Goal: Book appointment/travel/reservation

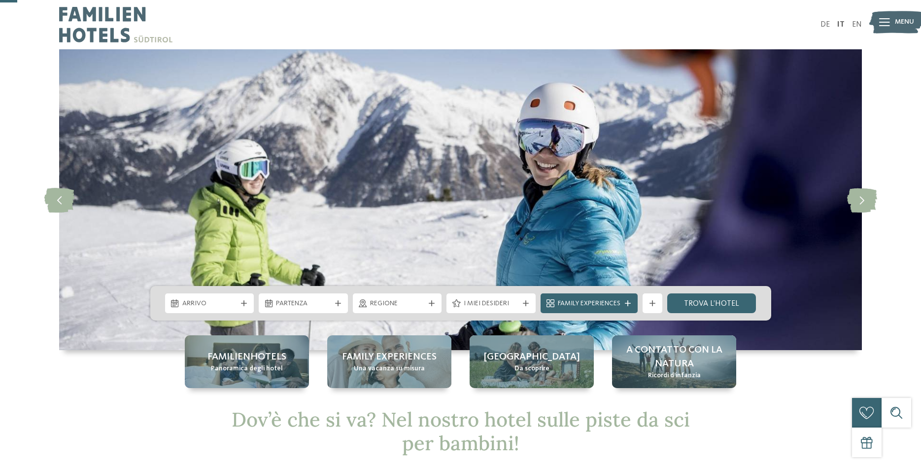
scroll to position [50, 0]
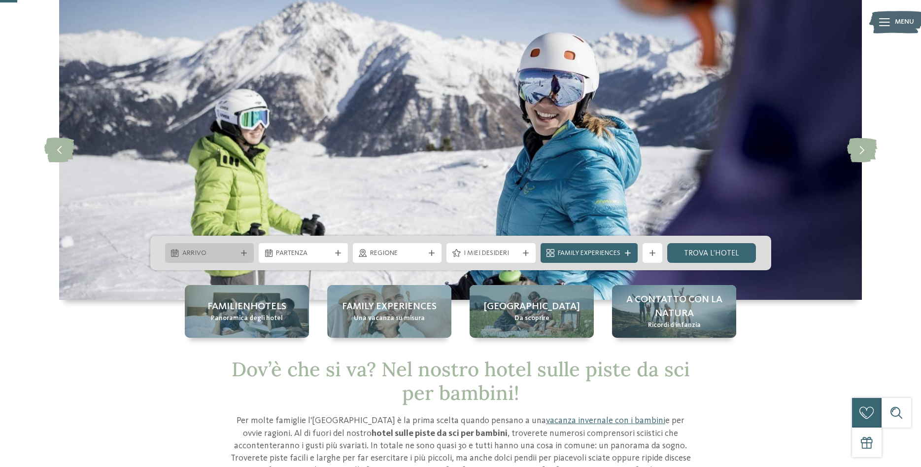
click at [220, 247] on div "Arrivo" at bounding box center [209, 253] width 89 height 20
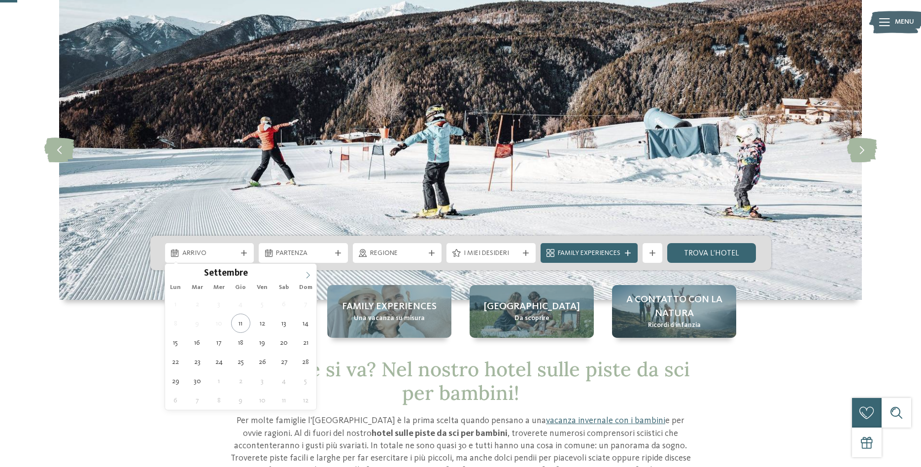
click at [311, 275] on icon at bounding box center [308, 275] width 7 height 7
type input "****"
click at [311, 275] on icon at bounding box center [308, 275] width 7 height 7
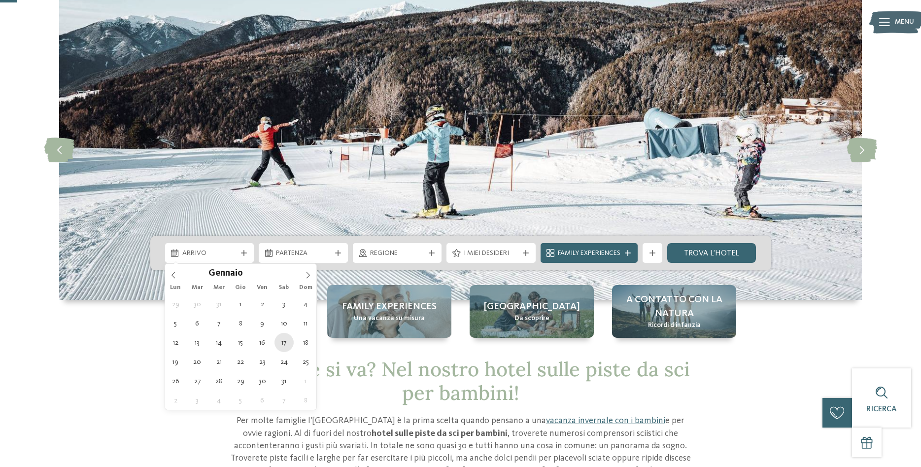
type div "[DATE]"
type input "****"
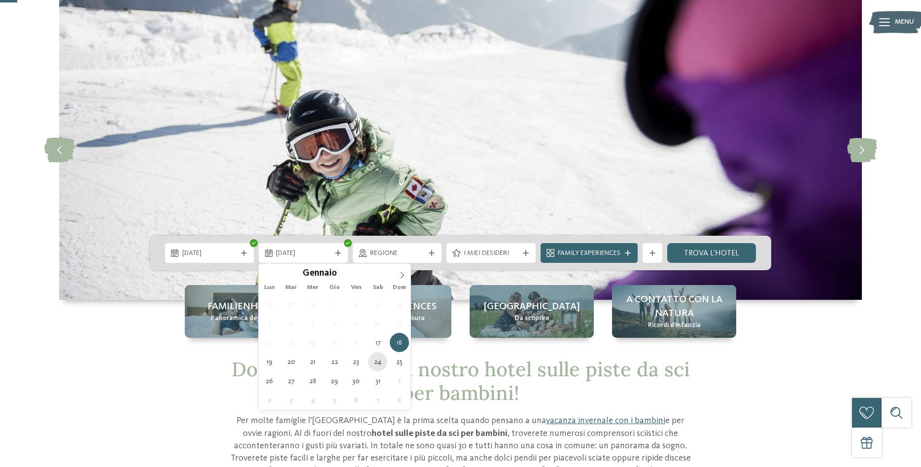
type div "[DATE]"
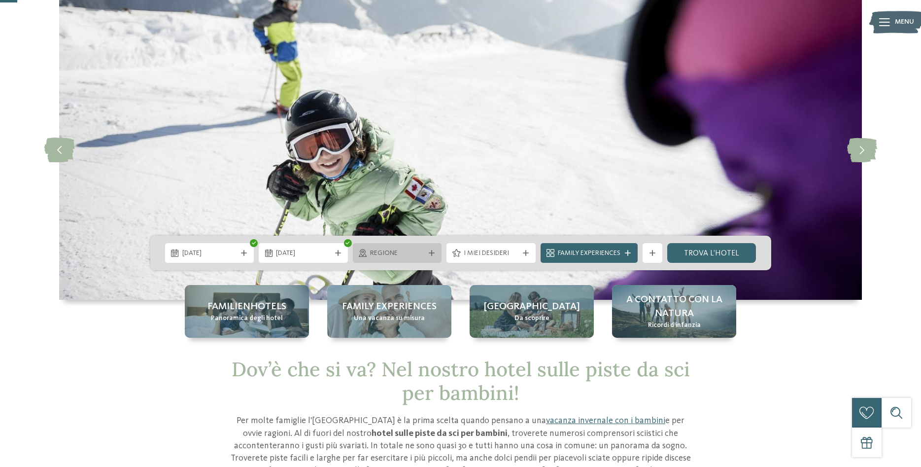
click at [416, 260] on div "Regione" at bounding box center [397, 253] width 89 height 20
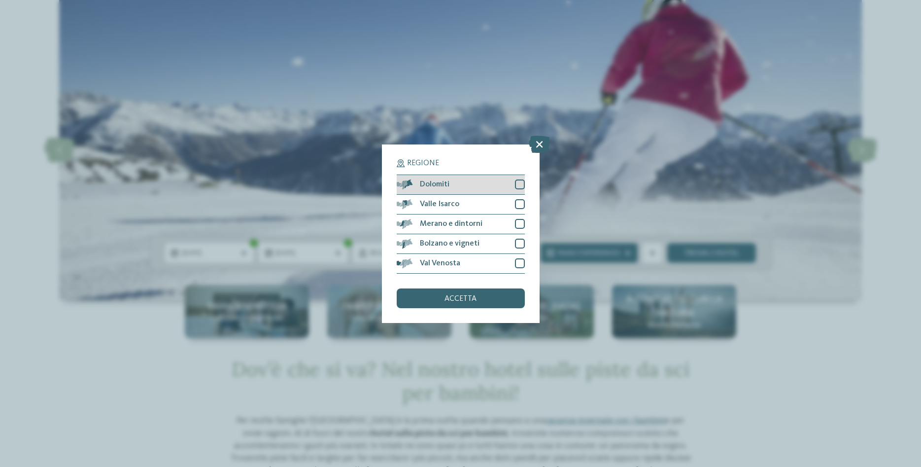
click at [521, 186] on div at bounding box center [520, 184] width 10 height 10
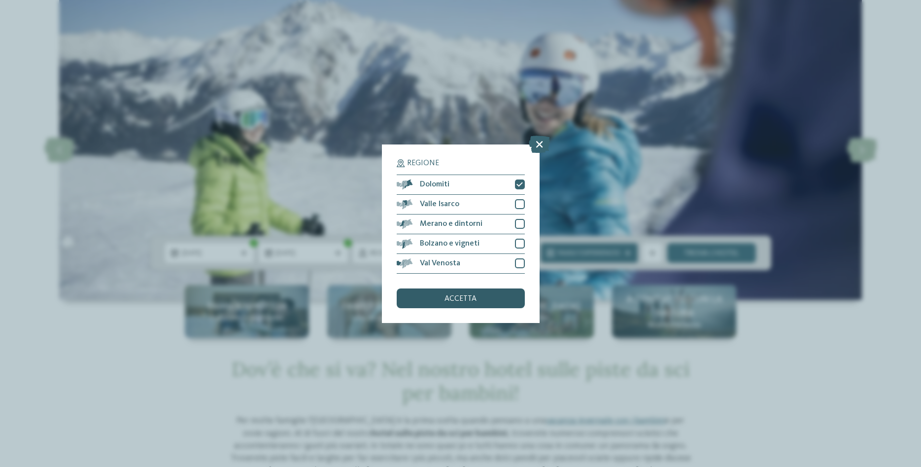
click at [487, 296] on div "accetta" at bounding box center [461, 298] width 128 height 20
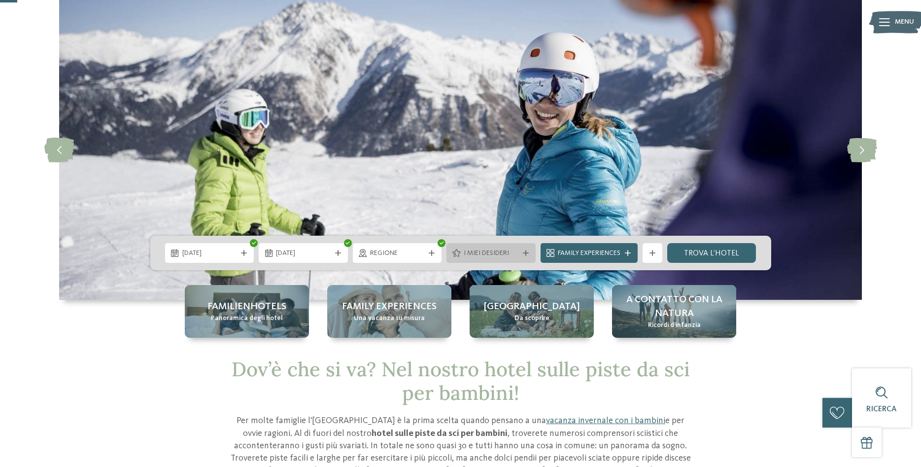
click at [526, 251] on icon at bounding box center [526, 253] width 6 height 6
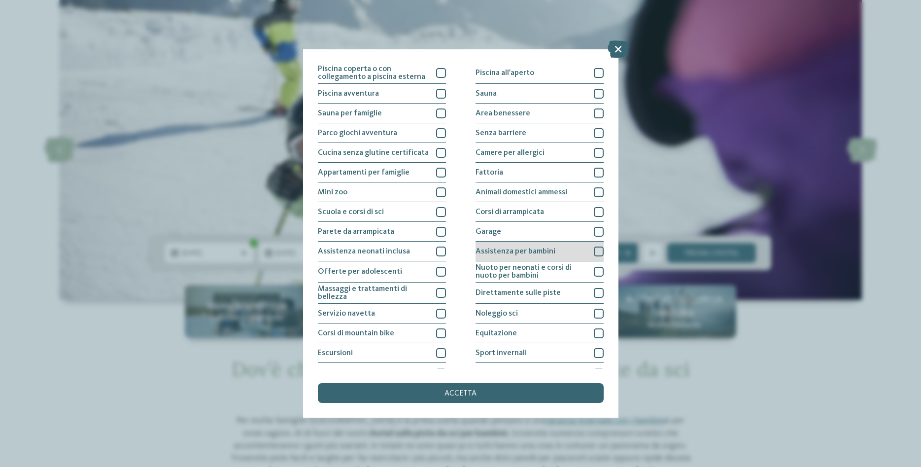
scroll to position [51, 0]
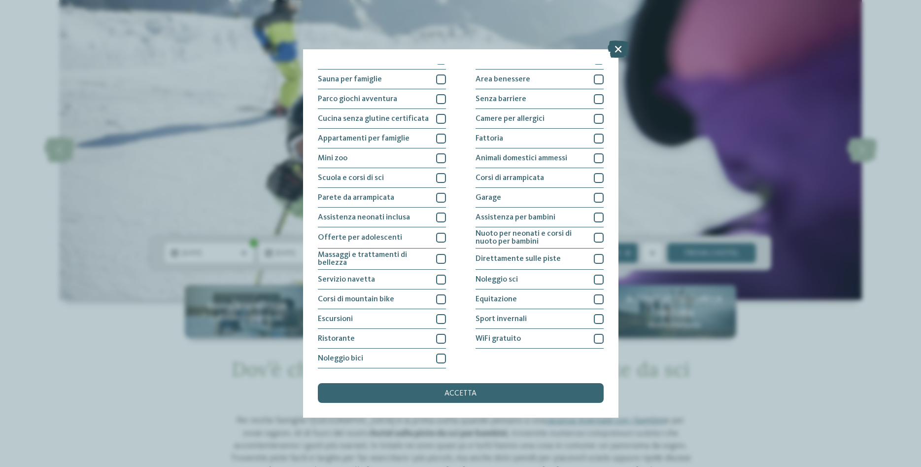
click at [626, 49] on icon at bounding box center [618, 48] width 21 height 17
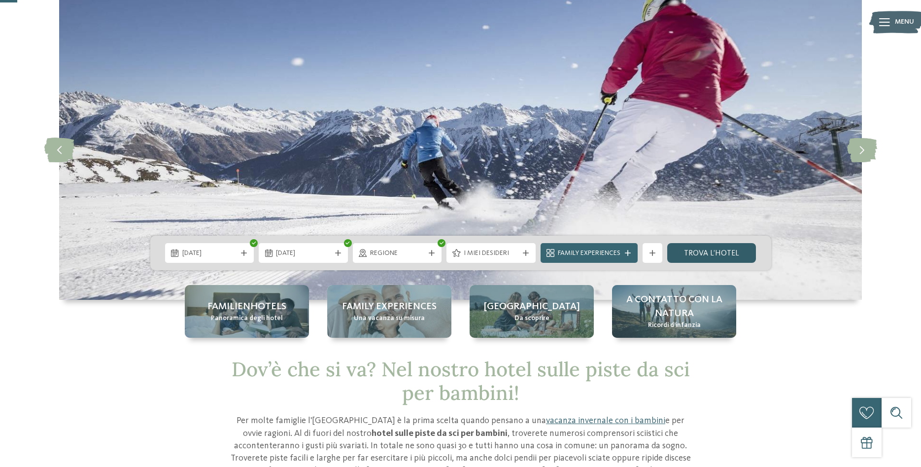
click at [721, 255] on link "trova l’hotel" at bounding box center [712, 253] width 89 height 20
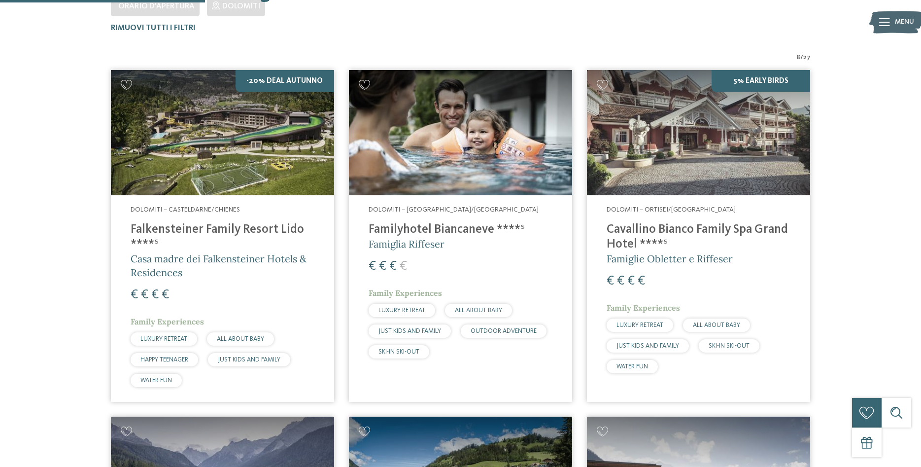
scroll to position [323, 0]
